Goal: Task Accomplishment & Management: Use online tool/utility

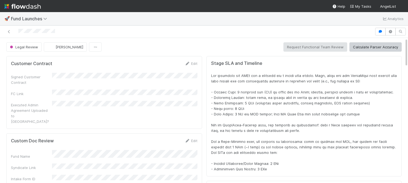
scroll to position [0, 0]
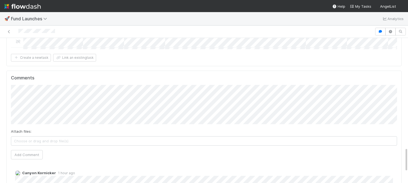
scroll to position [629, 0]
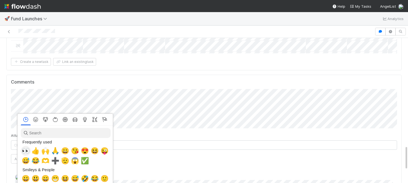
click at [26, 148] on span "👀" at bounding box center [26, 151] width 8 height 8
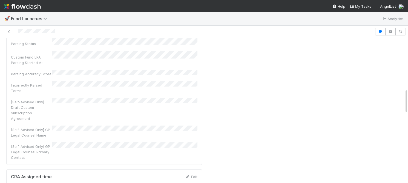
scroll to position [321, 0]
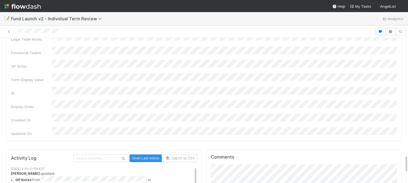
scroll to position [91, 0]
